Goal: Learn about a topic: Learn about a topic

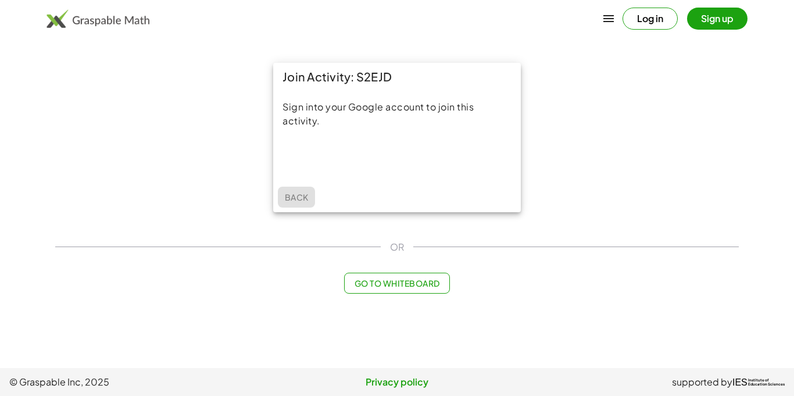
click at [290, 195] on span "Back" at bounding box center [296, 197] width 24 height 10
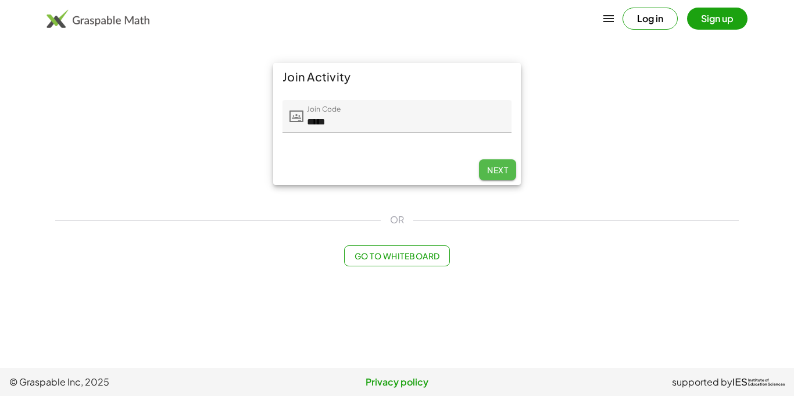
click at [488, 169] on span "Next" at bounding box center [497, 170] width 21 height 10
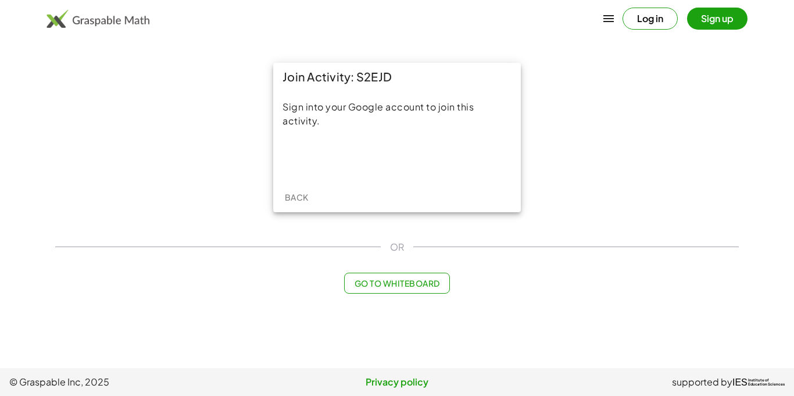
click at [389, 283] on span "Go to Whiteboard" at bounding box center [396, 283] width 85 height 10
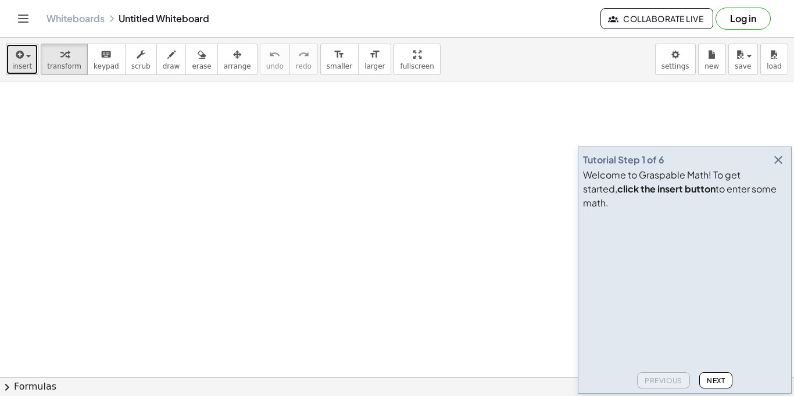
click at [16, 52] on icon "button" at bounding box center [18, 55] width 10 height 14
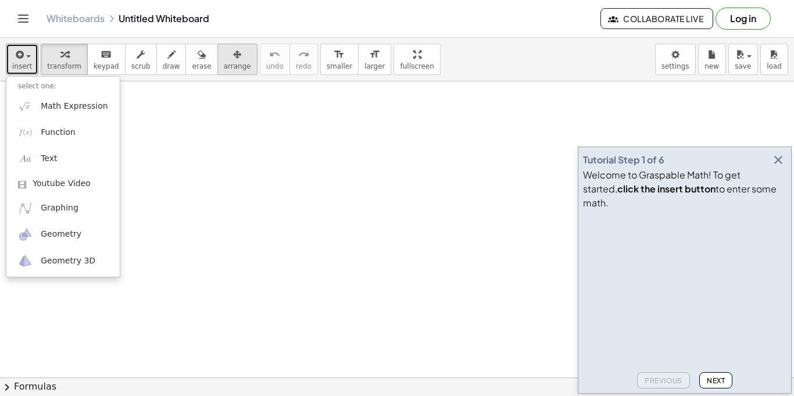
click at [224, 54] on div "button" at bounding box center [237, 54] width 27 height 14
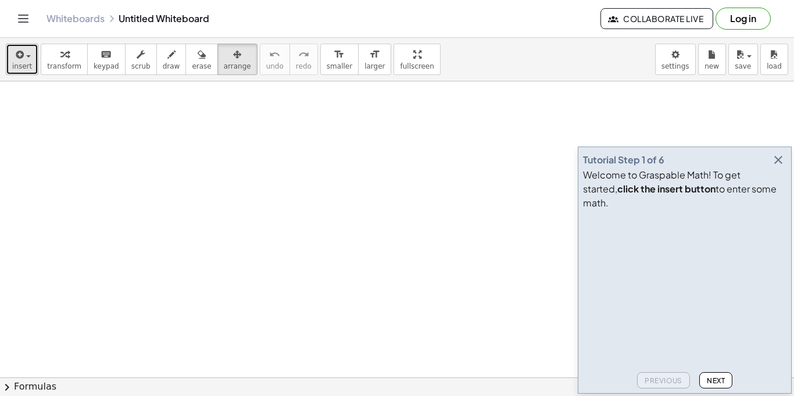
click at [12, 68] on span "insert" at bounding box center [22, 66] width 20 height 8
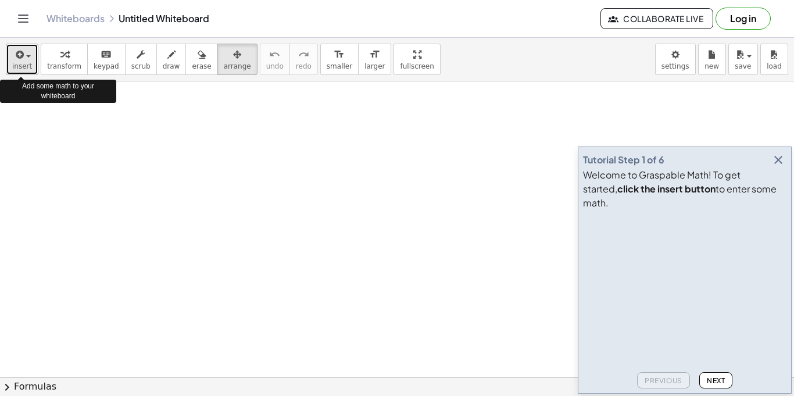
click at [10, 51] on button "insert" at bounding box center [22, 59] width 33 height 31
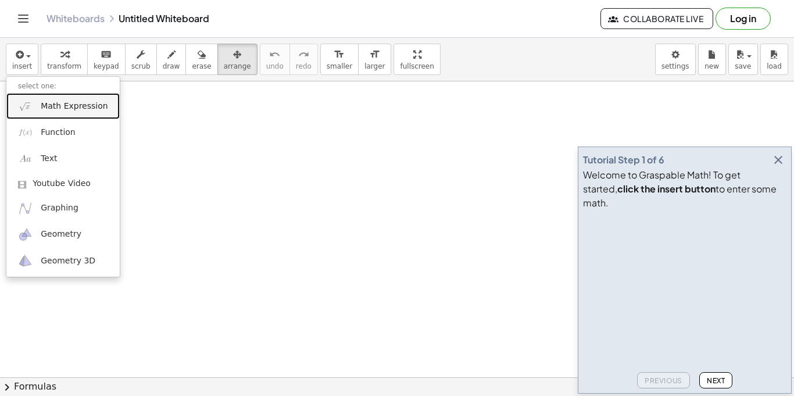
click at [28, 117] on link "Math Expression" at bounding box center [62, 106] width 113 height 26
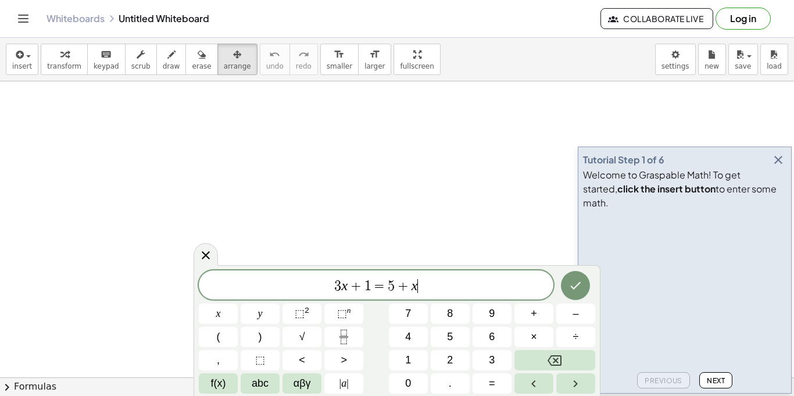
scroll to position [1, 0]
click at [533, 287] on span "3 x + 1 = 5 + x ​" at bounding box center [376, 286] width 355 height 16
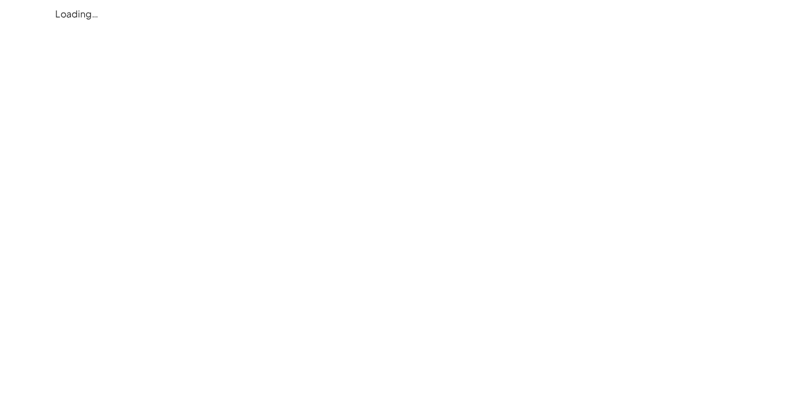
click at [0, 0] on div "Loading…" at bounding box center [0, 0] width 0 height 0
